Goal: Task Accomplishment & Management: Use online tool/utility

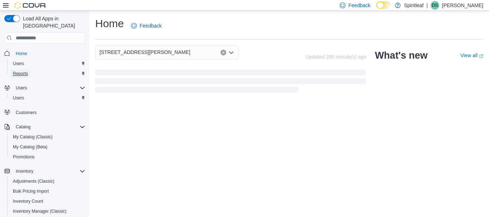
click at [26, 71] on span "Reports" at bounding box center [20, 74] width 15 height 6
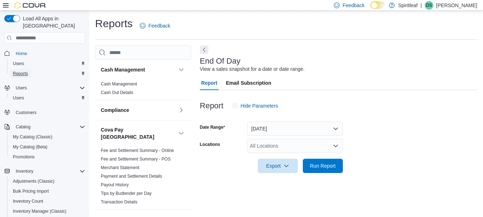
scroll to position [11, 0]
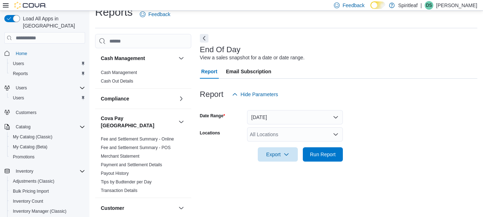
drag, startPoint x: 267, startPoint y: 135, endPoint x: 273, endPoint y: 136, distance: 6.2
click at [273, 136] on div "All Locations" at bounding box center [295, 134] width 96 height 14
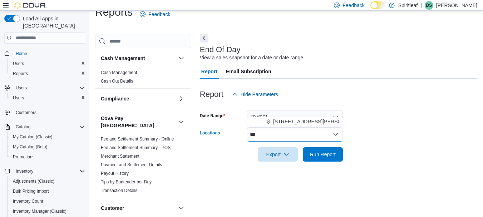
type input "***"
click at [293, 120] on span "[STREET_ADDRESS][PERSON_NAME]" at bounding box center [318, 121] width 91 height 7
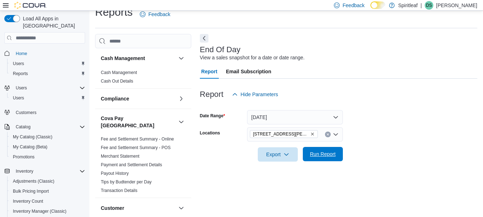
click at [336, 154] on span "Run Report" at bounding box center [323, 154] width 26 height 7
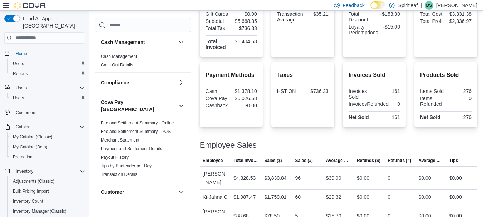
scroll to position [205, 0]
